Goal: Information Seeking & Learning: Learn about a topic

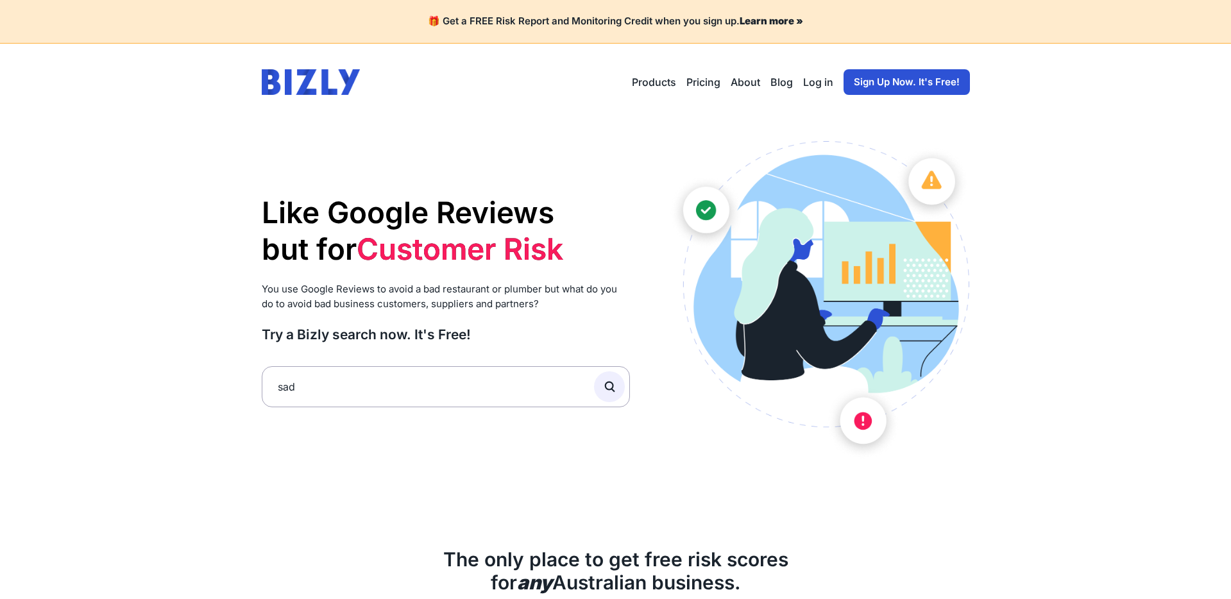
type input "sad"
click at [594, 382] on div at bounding box center [612, 386] width 36 height 41
click at [601, 387] on button "submit" at bounding box center [609, 386] width 31 height 31
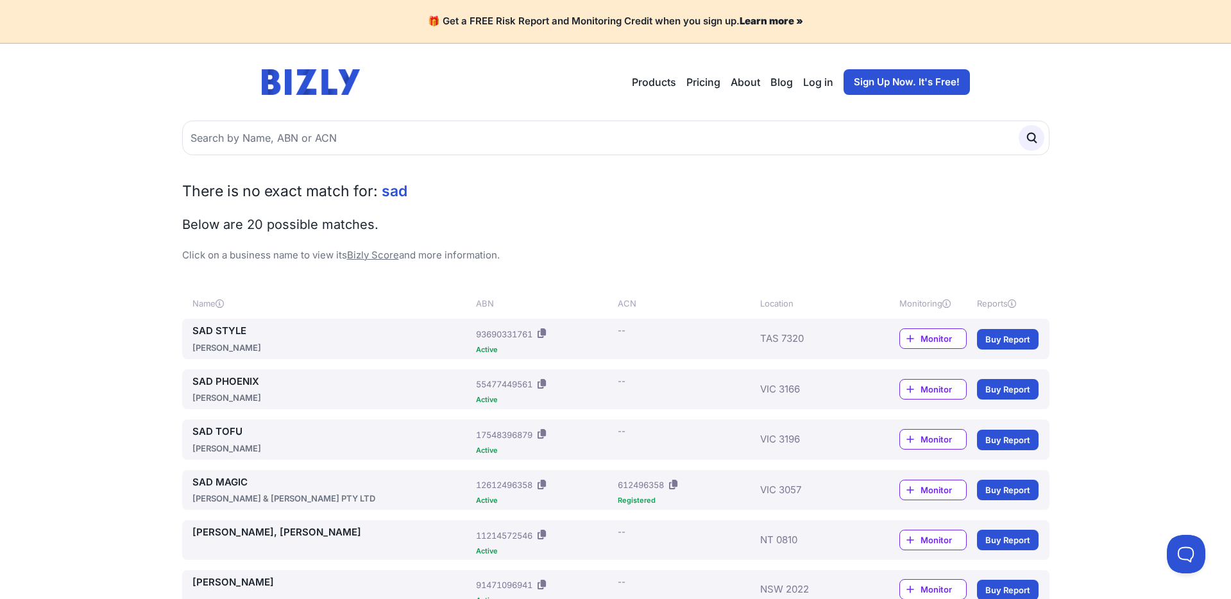
click at [206, 332] on link "SAD STYLE" at bounding box center [331, 331] width 279 height 15
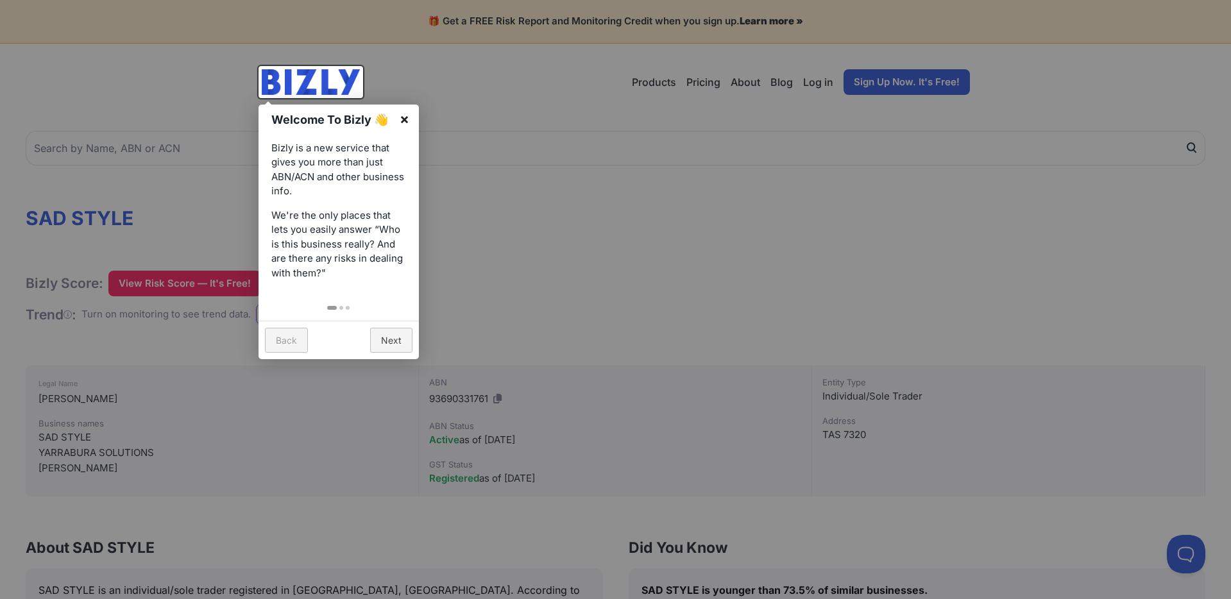
click at [403, 119] on link "×" at bounding box center [404, 119] width 29 height 29
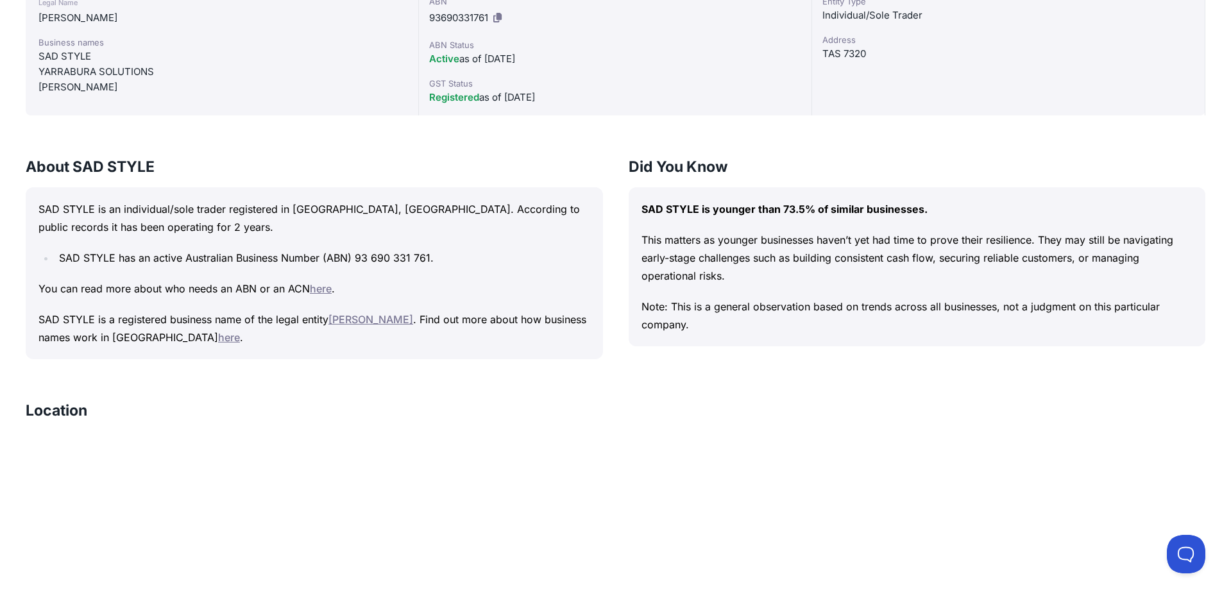
scroll to position [382, 0]
